Goal: Communication & Community: Answer question/provide support

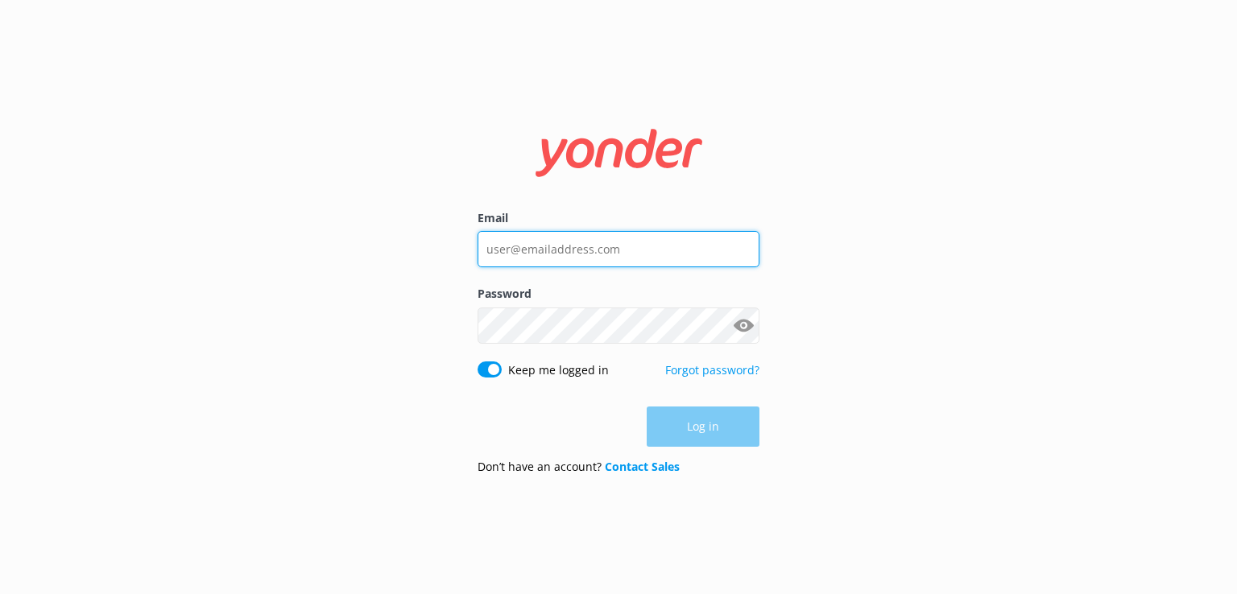
type input "[EMAIL_ADDRESS][DOMAIN_NAME]"
click at [699, 428] on div "Log in" at bounding box center [618, 427] width 282 height 40
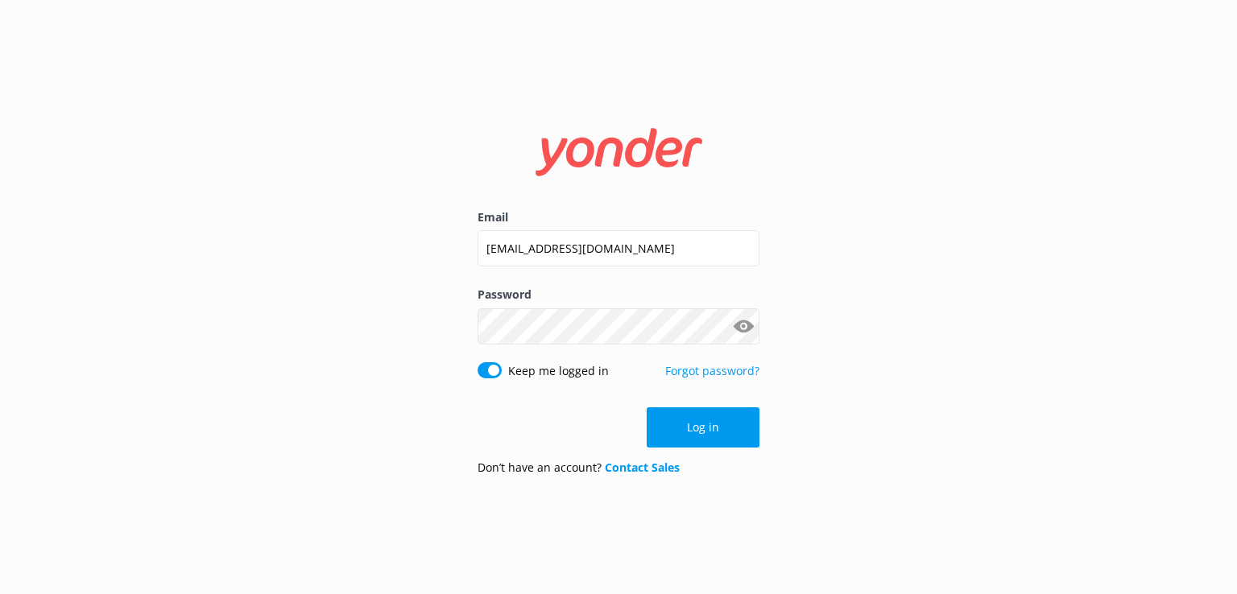
click at [699, 428] on button "Log in" at bounding box center [703, 427] width 113 height 40
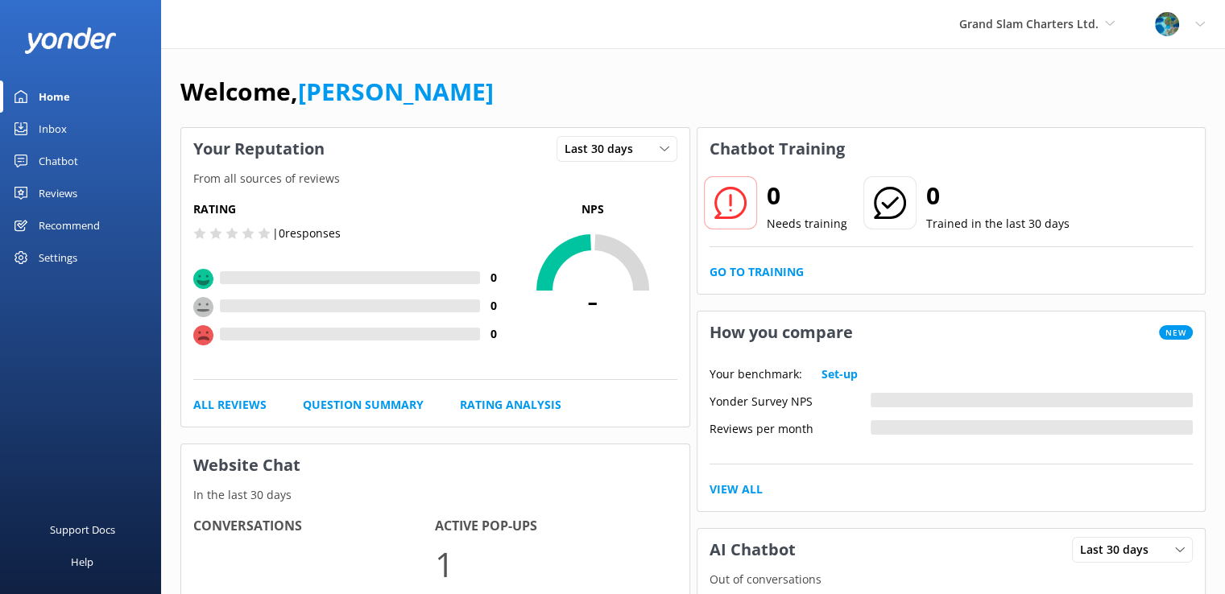
click at [1064, 38] on div "Grand Slam Charters Ltd. raro Quest Travel Adventures Grand Slam Charters Ltd." at bounding box center [1037, 24] width 196 height 48
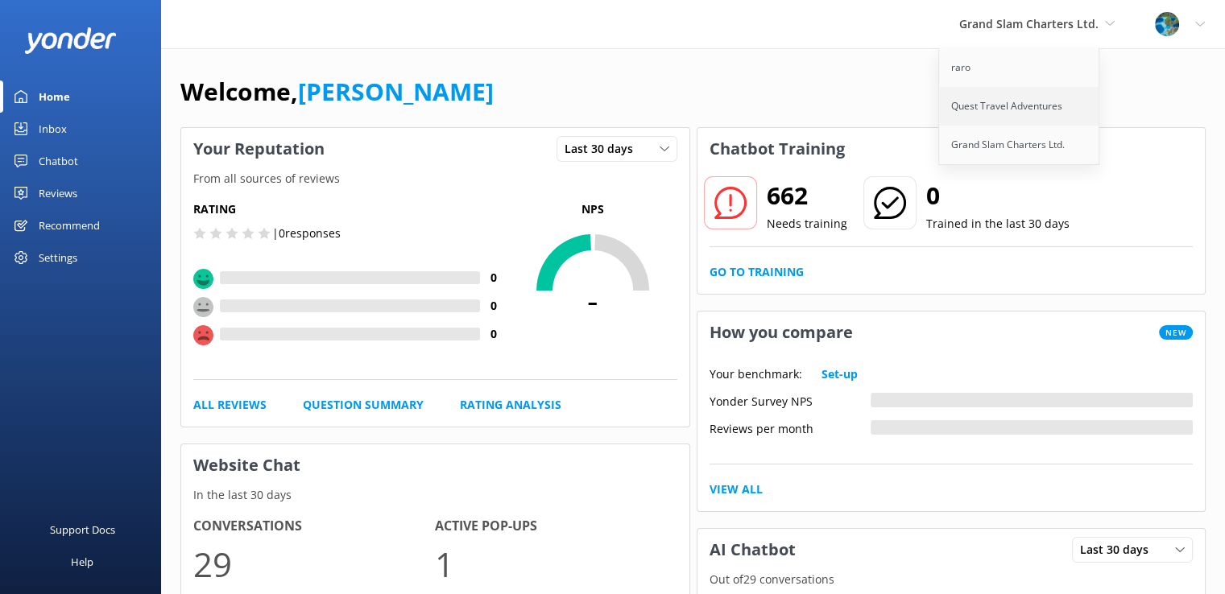
click at [1032, 113] on link "Quest Travel Adventures" at bounding box center [1019, 106] width 161 height 39
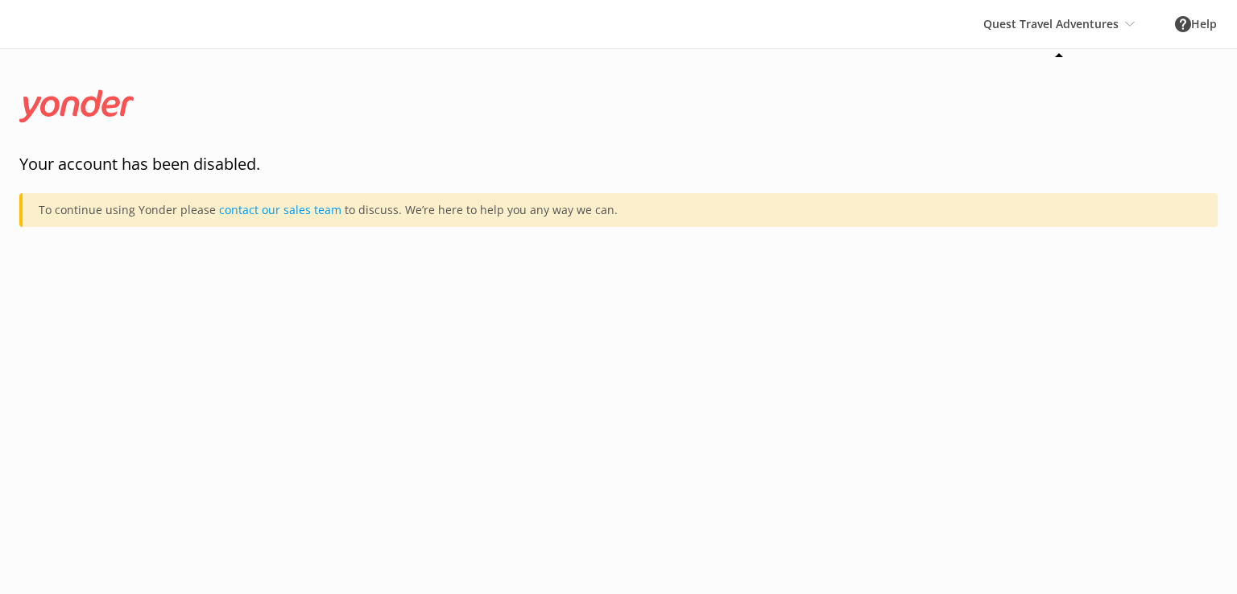
click at [1032, 19] on div "Quest Travel Adventures raro Quest Travel Adventures Grand Slam Charters Ltd." at bounding box center [1059, 24] width 192 height 48
click at [1017, 146] on link "Grand Slam Charters Ltd." at bounding box center [1043, 145] width 161 height 39
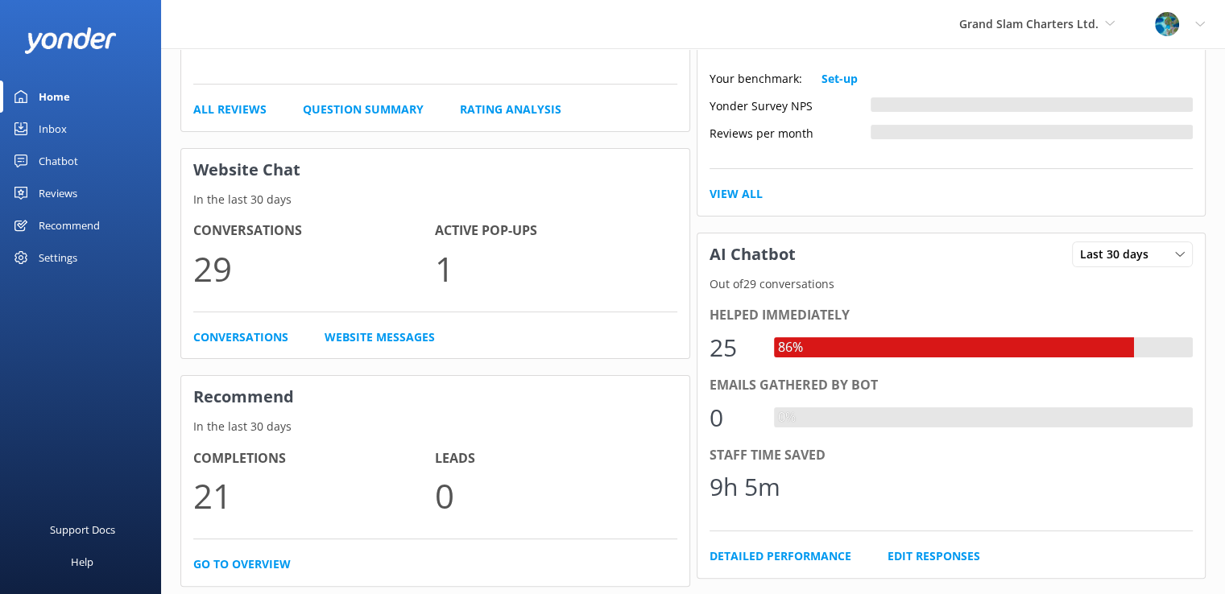
scroll to position [260, 0]
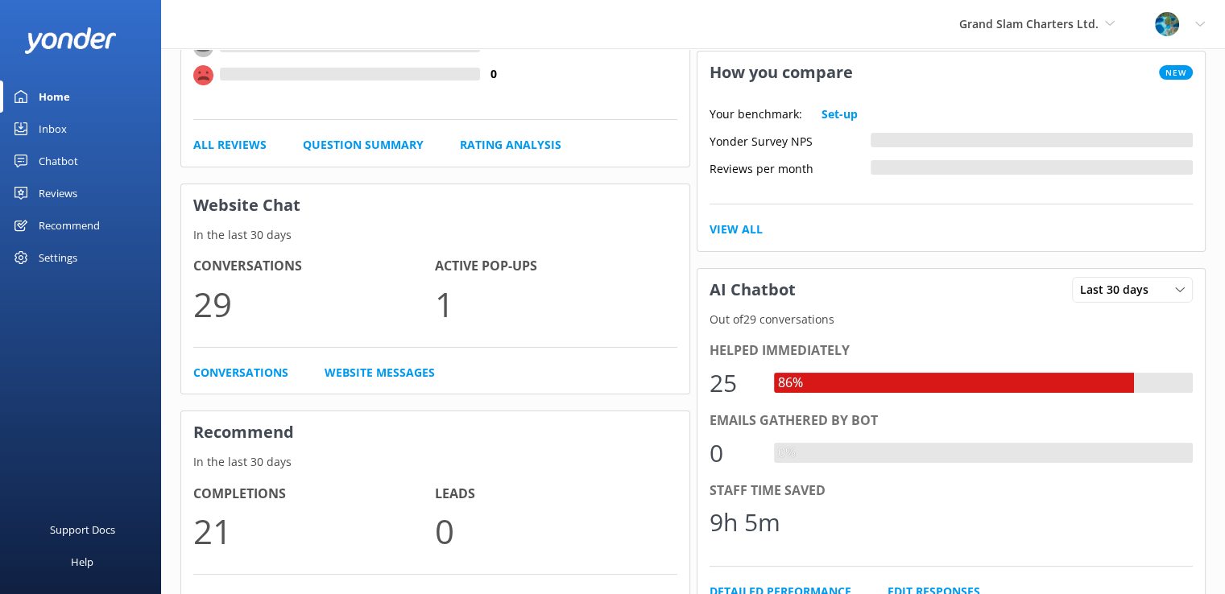
click at [64, 167] on div "Chatbot" at bounding box center [58, 161] width 39 height 32
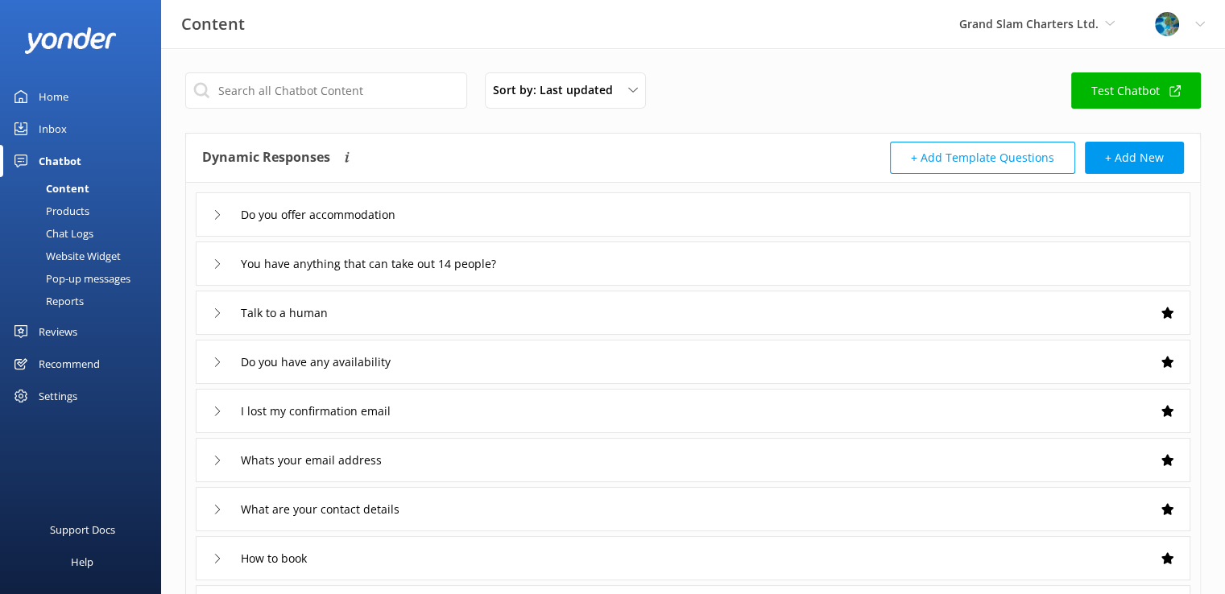
click at [59, 130] on div "Inbox" at bounding box center [53, 129] width 28 height 32
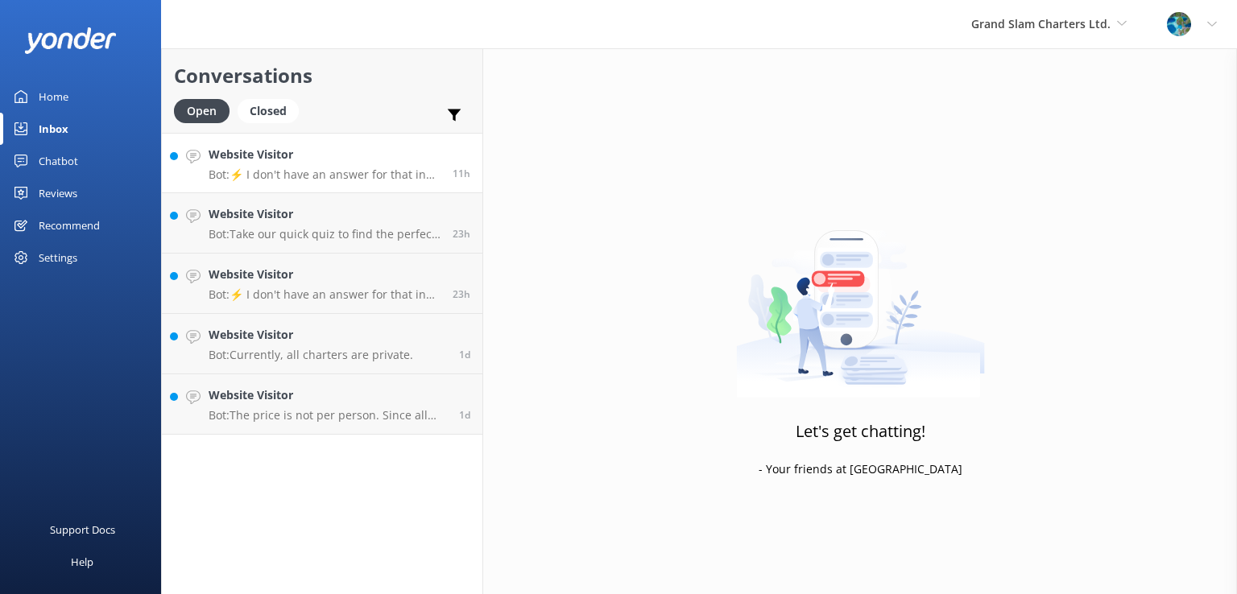
click at [334, 157] on h4 "Website Visitor" at bounding box center [325, 155] width 232 height 18
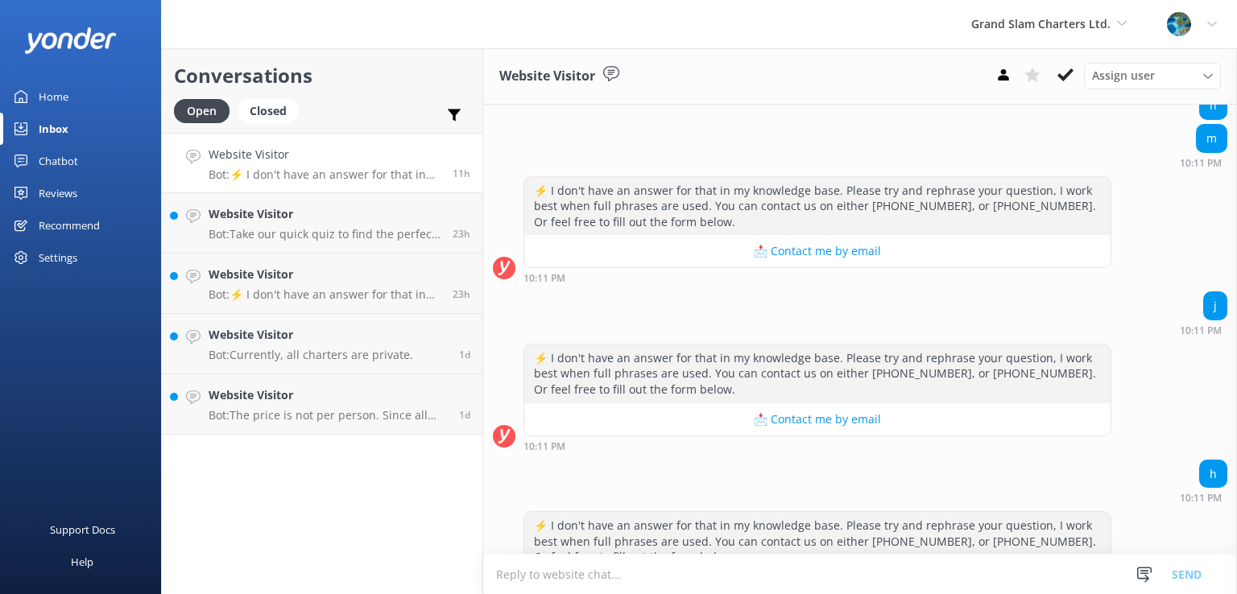
scroll to position [9723, 0]
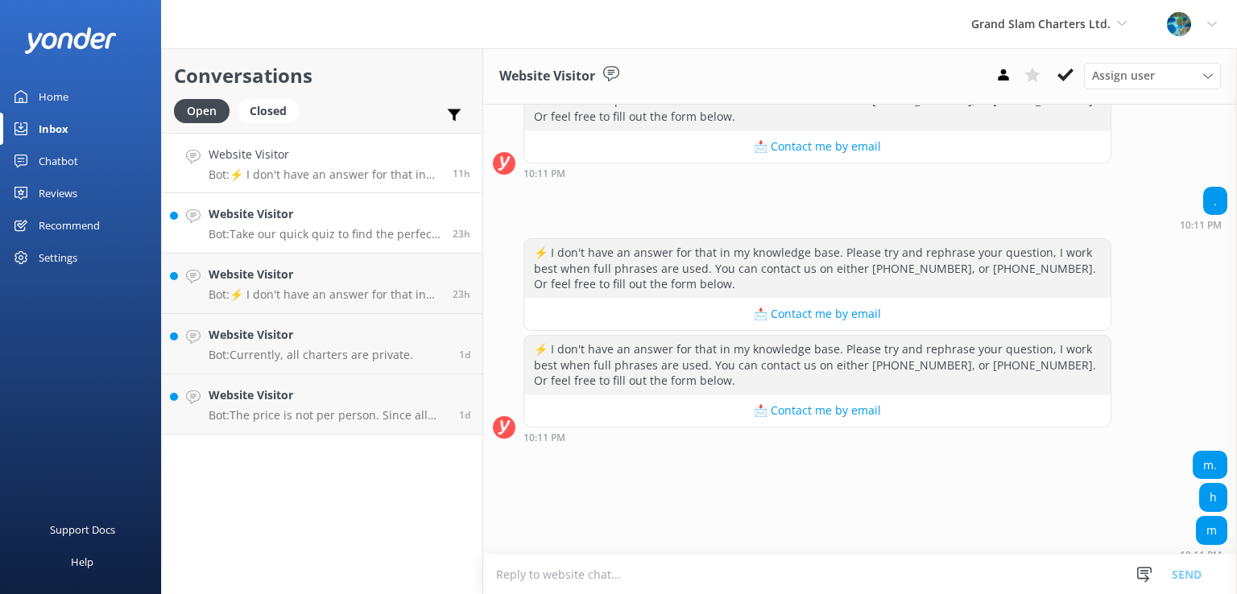
click at [333, 246] on link "Website Visitor Bot: Take our quick quiz to find the perfect Grand Slam Fishing…" at bounding box center [322, 223] width 320 height 60
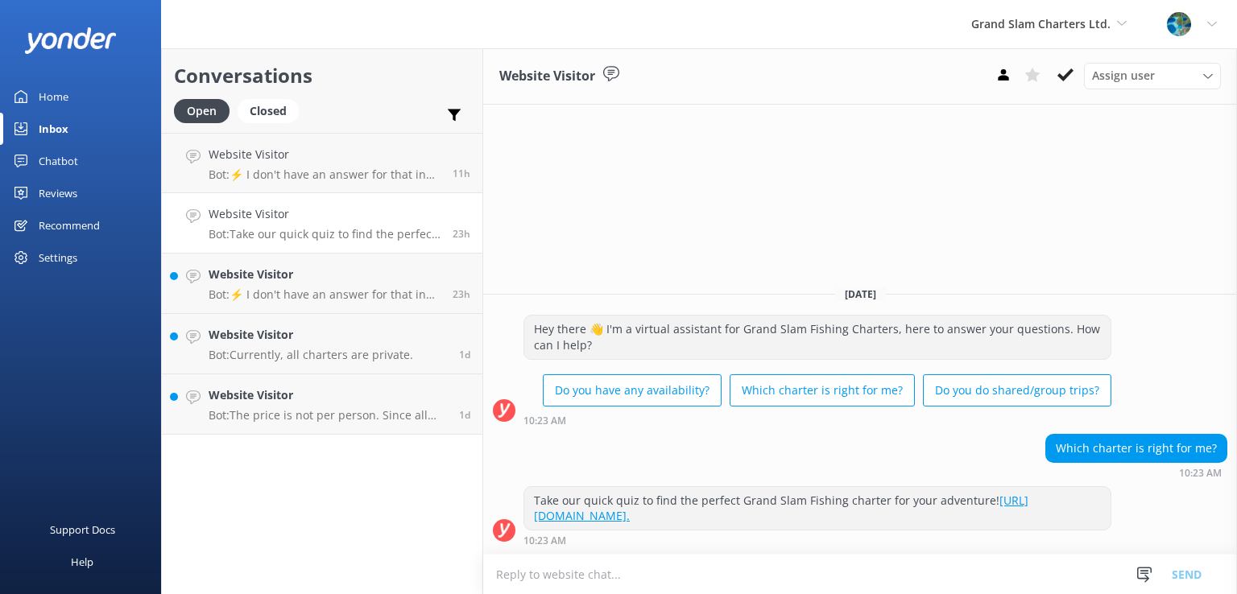
click at [321, 227] on p "Bot: Take our quick quiz to find the perfect Grand Slam Fishing charter for you…" at bounding box center [325, 234] width 232 height 14
click at [317, 294] on p "Bot: ⚡ I don't have an answer for that in my knowledge base. Please try and rep…" at bounding box center [325, 294] width 232 height 14
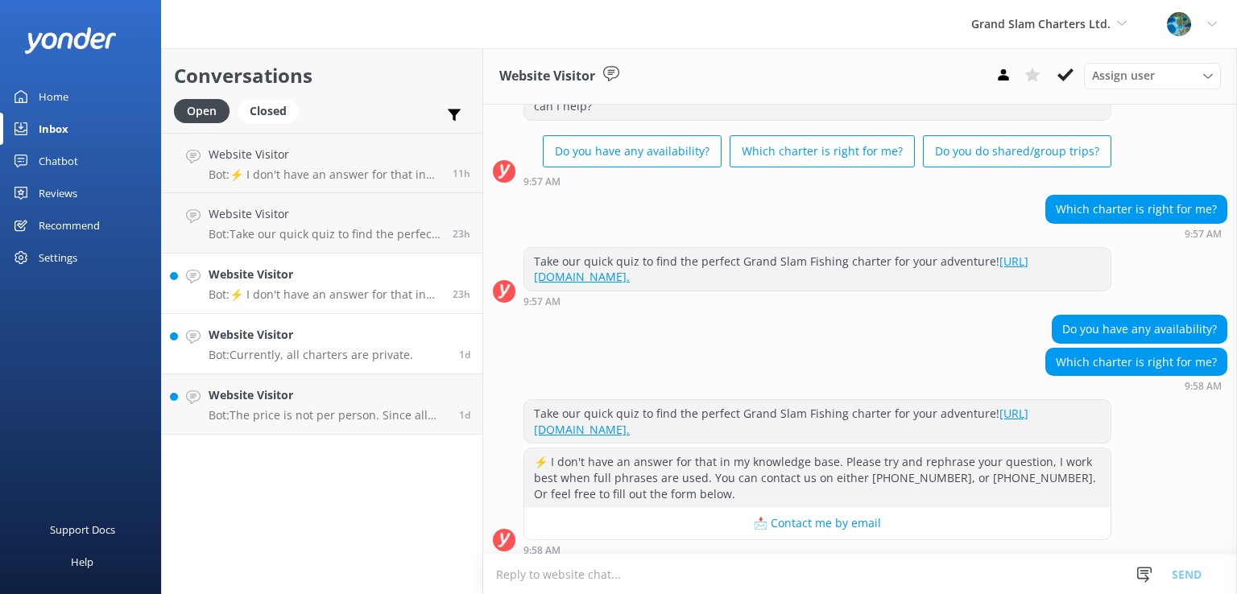
scroll to position [77, 0]
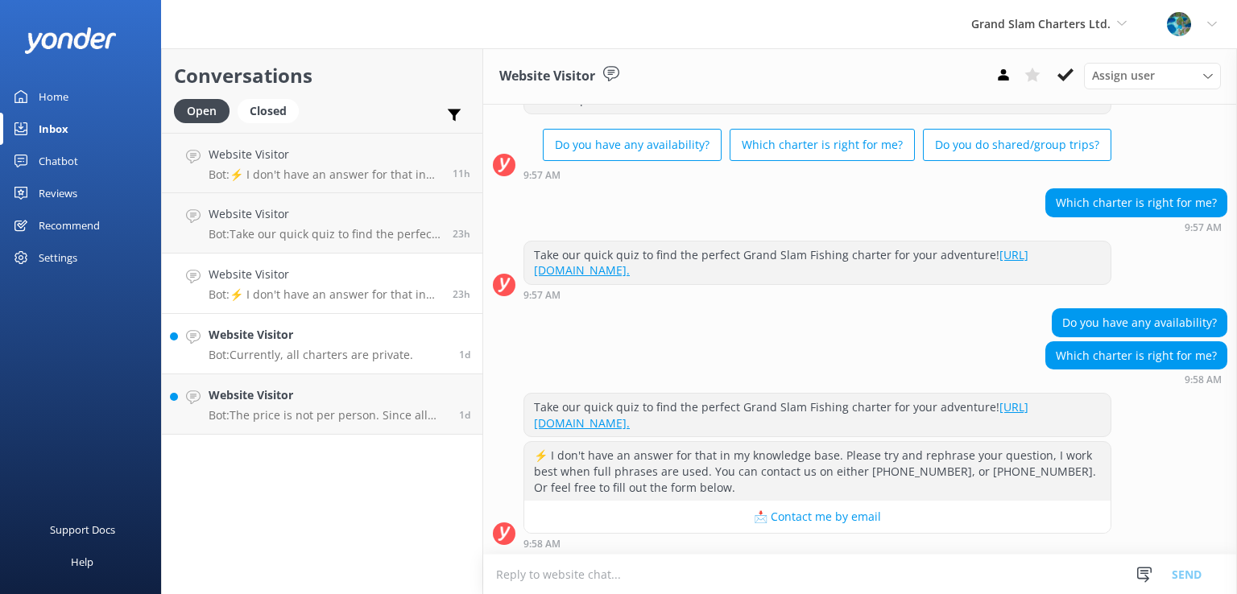
click at [324, 337] on h4 "Website Visitor" at bounding box center [311, 335] width 205 height 18
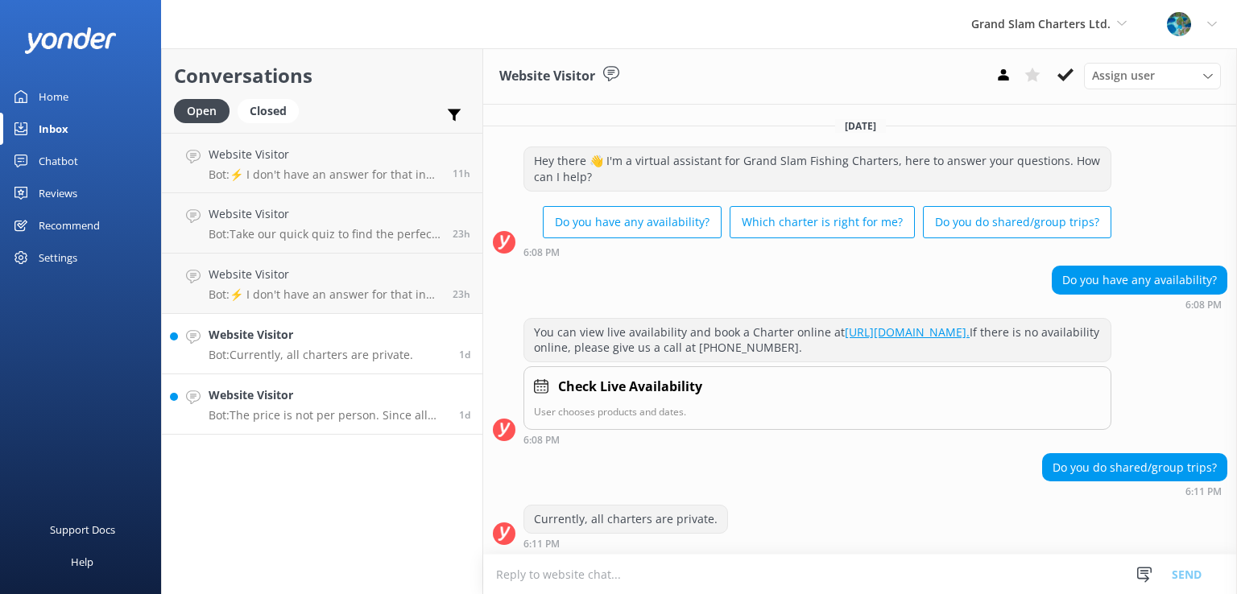
scroll to position [16, 0]
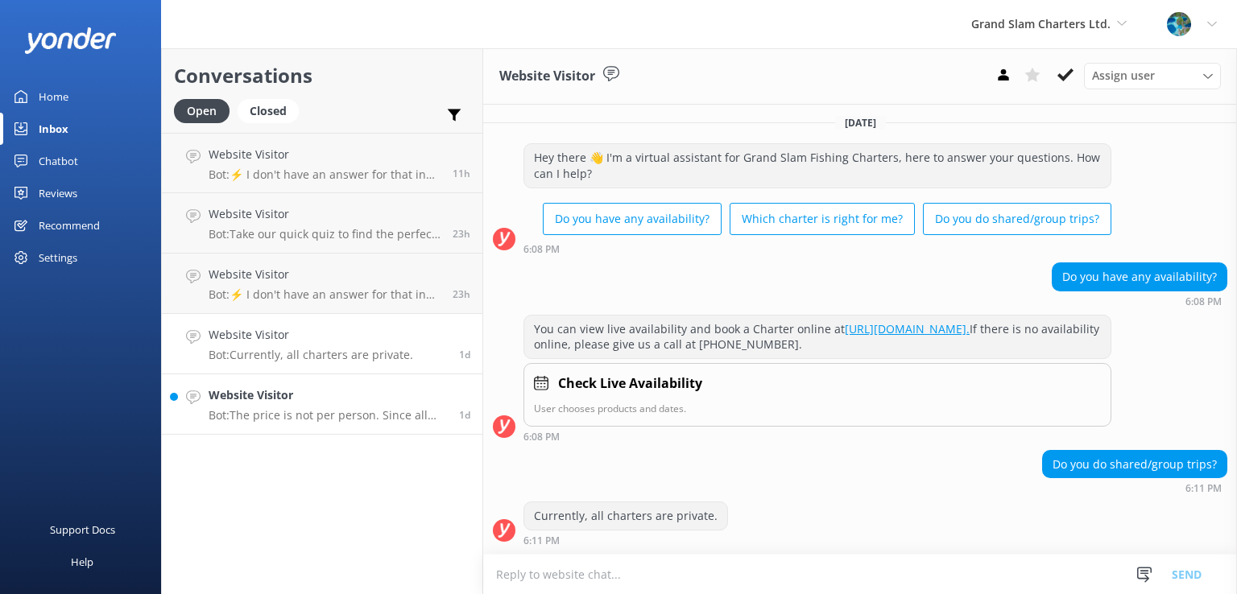
click at [337, 415] on p "Bot: The price is not per person. Since all charters are private, we charge per…" at bounding box center [328, 415] width 238 height 14
